Goal: Check status: Check status

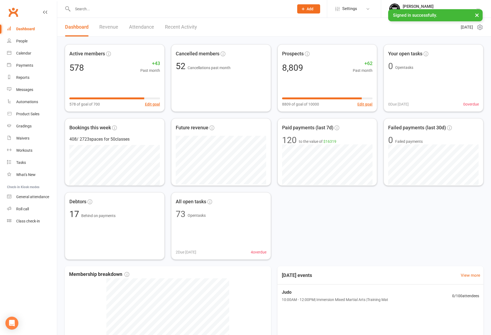
click at [118, 11] on input "text" at bounding box center [180, 9] width 219 height 8
type input "w"
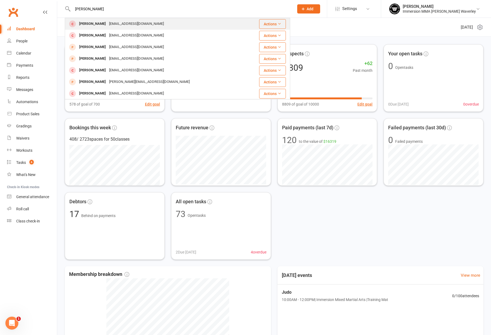
type input "emerson li"
click at [122, 18] on td "Emerson Li emersonckli@gmail.com" at bounding box center [155, 24] width 181 height 12
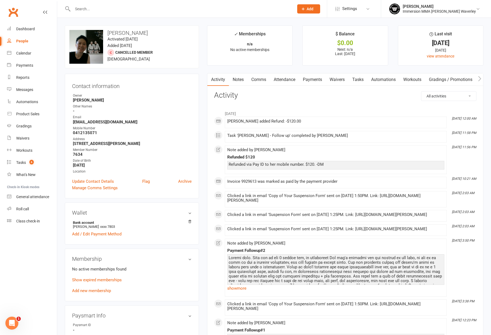
click at [343, 79] on link "Waivers" at bounding box center [337, 79] width 23 height 12
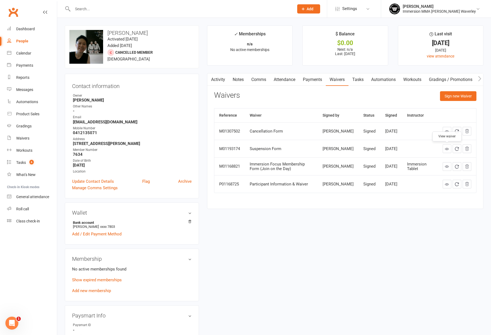
click at [447, 153] on link at bounding box center [447, 149] width 9 height 9
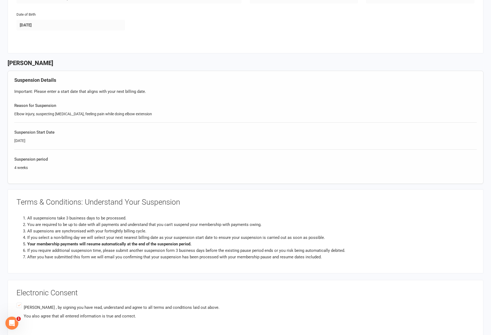
scroll to position [189, 0]
